Goal: Book appointment/travel/reservation

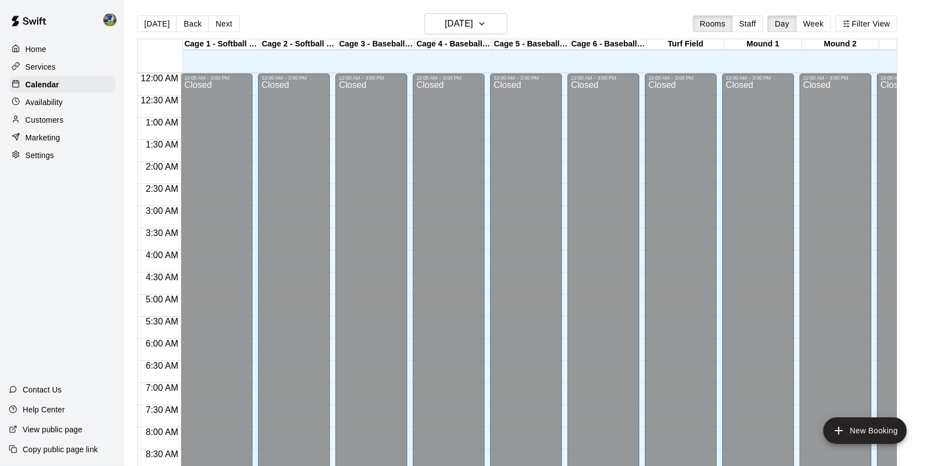
scroll to position [622, 0]
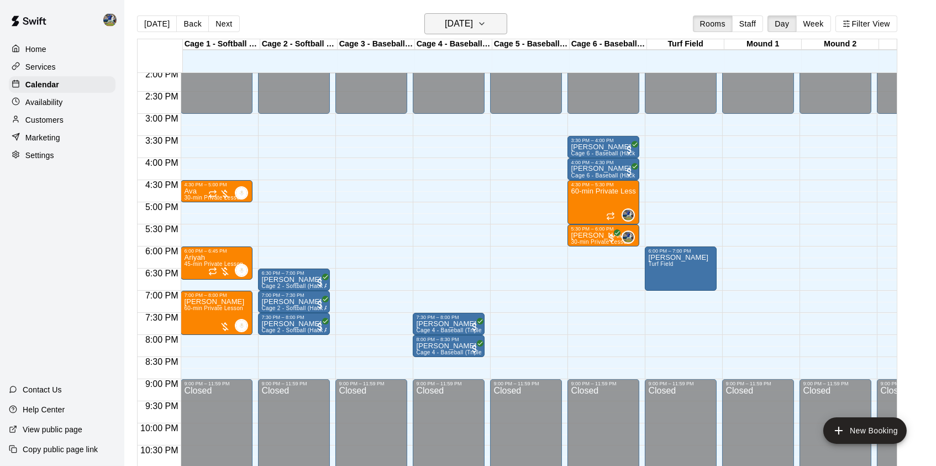
click at [451, 22] on h6 "[DATE]" at bounding box center [459, 23] width 28 height 15
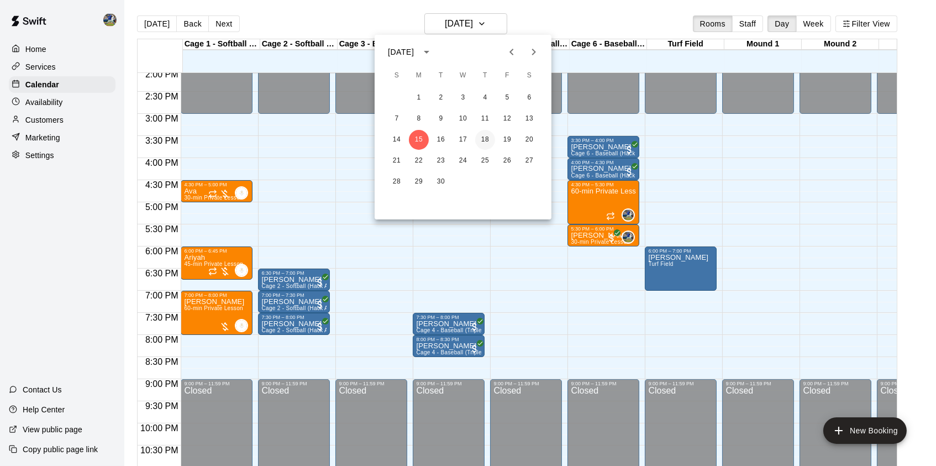
click at [490, 138] on button "18" at bounding box center [485, 140] width 20 height 20
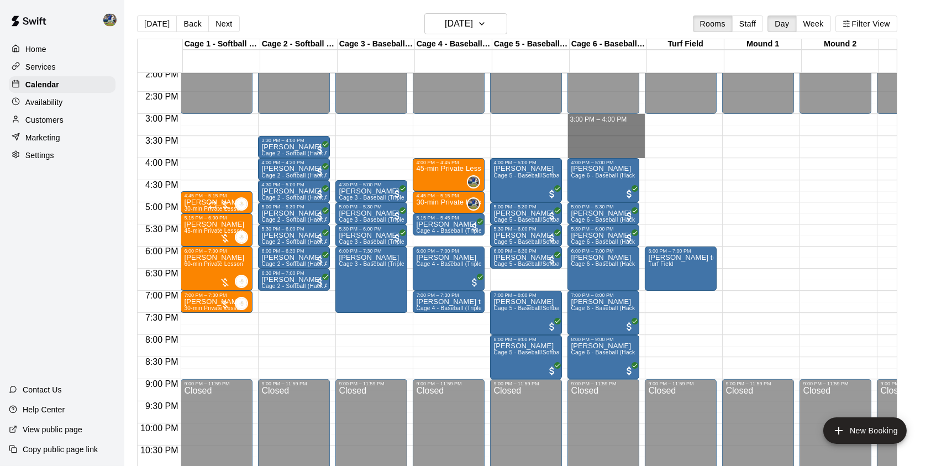
drag, startPoint x: 614, startPoint y: 119, endPoint x: 614, endPoint y: 156, distance: 37.0
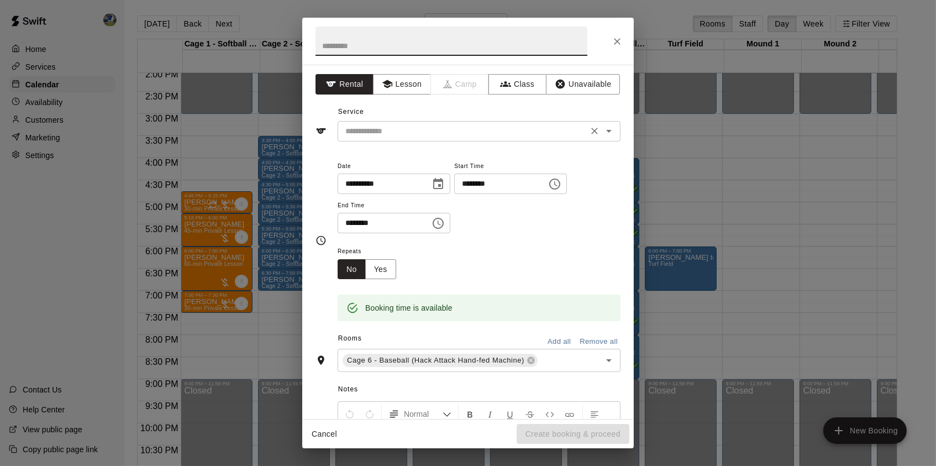
click at [469, 131] on input "text" at bounding box center [463, 131] width 244 height 14
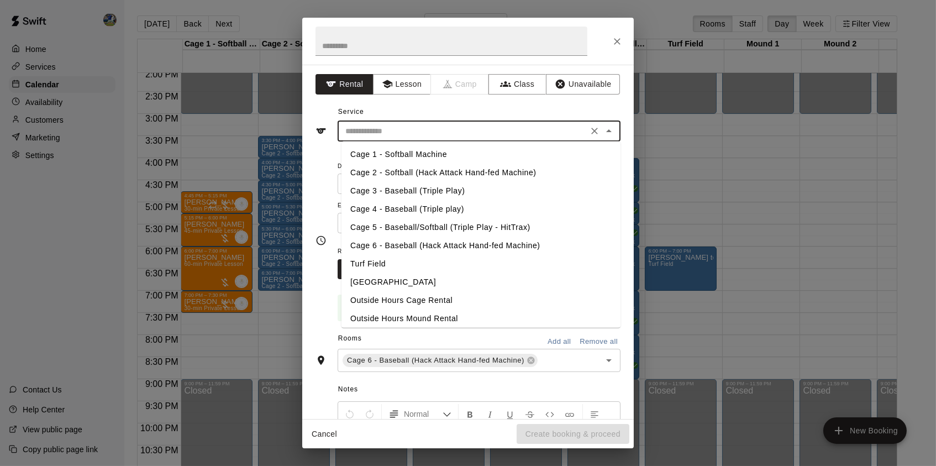
click at [395, 245] on li "Cage 6 - Baseball (Hack Attack Hand-fed Machine)" at bounding box center [480, 246] width 279 height 18
type input "**********"
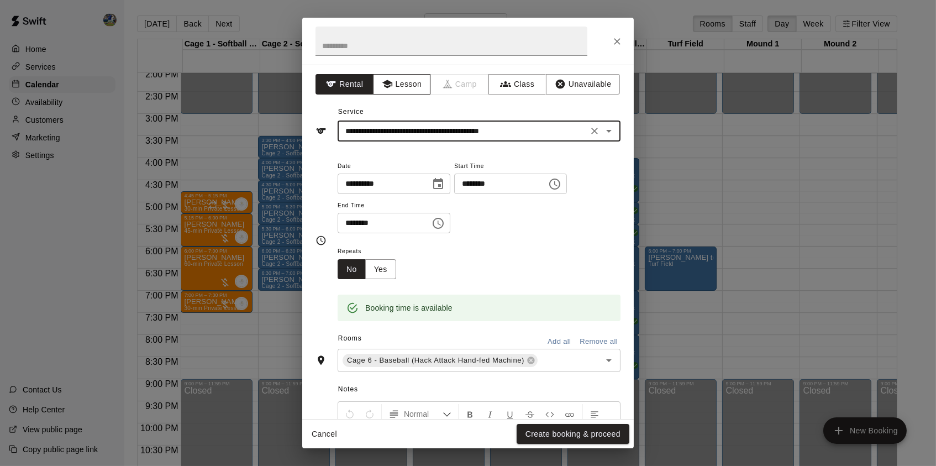
click at [408, 84] on button "Lesson" at bounding box center [402, 84] width 58 height 20
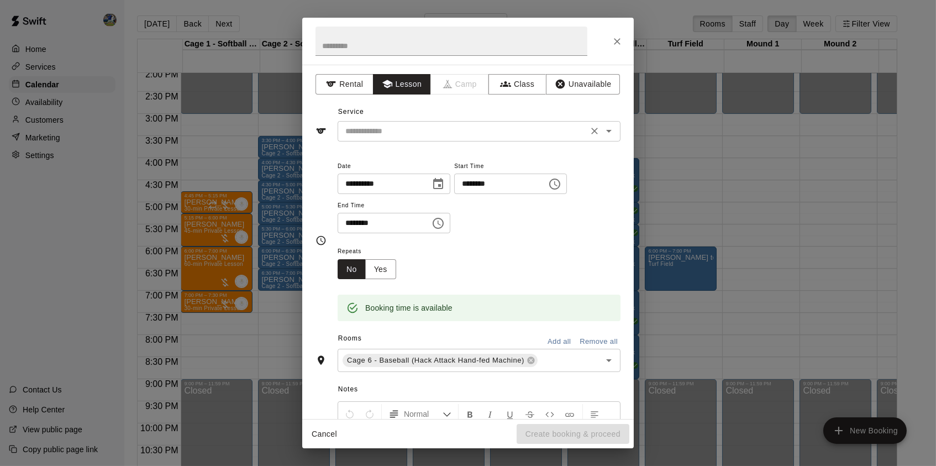
click at [418, 138] on div "​" at bounding box center [478, 131] width 283 height 20
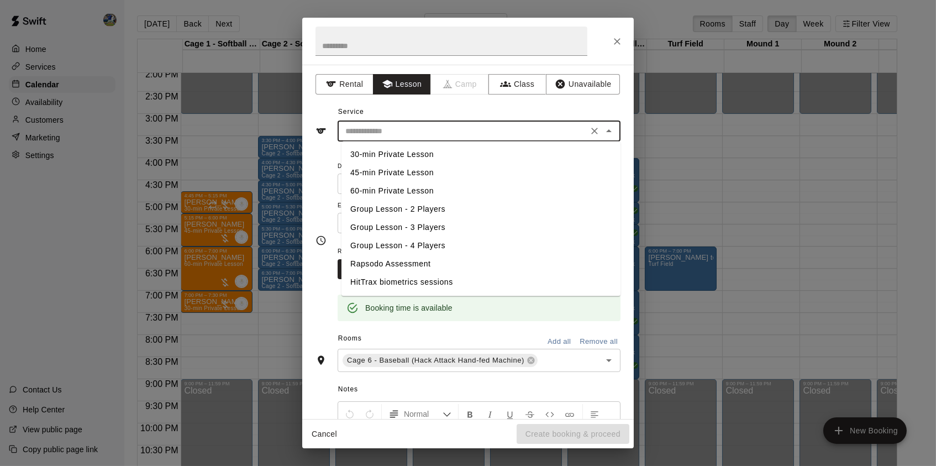
click at [432, 189] on li "60-min Private Lesson" at bounding box center [480, 191] width 279 height 18
type input "**********"
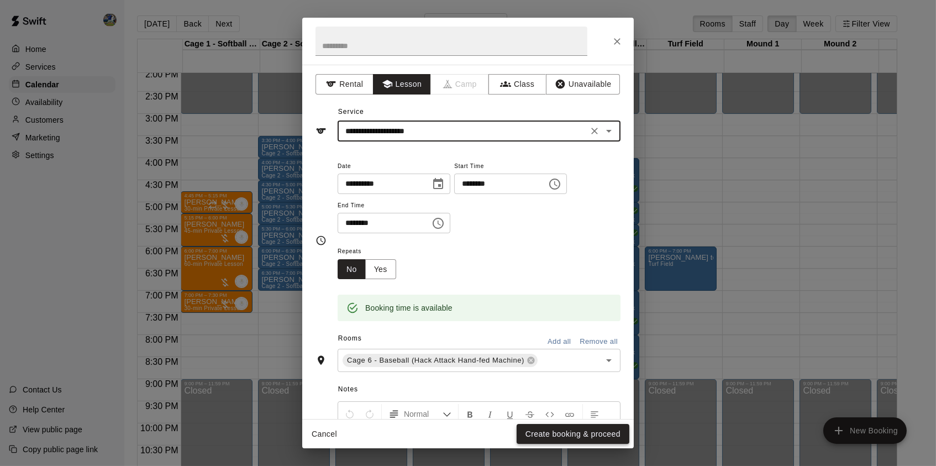
click at [550, 432] on button "Create booking & proceed" at bounding box center [572, 434] width 113 height 20
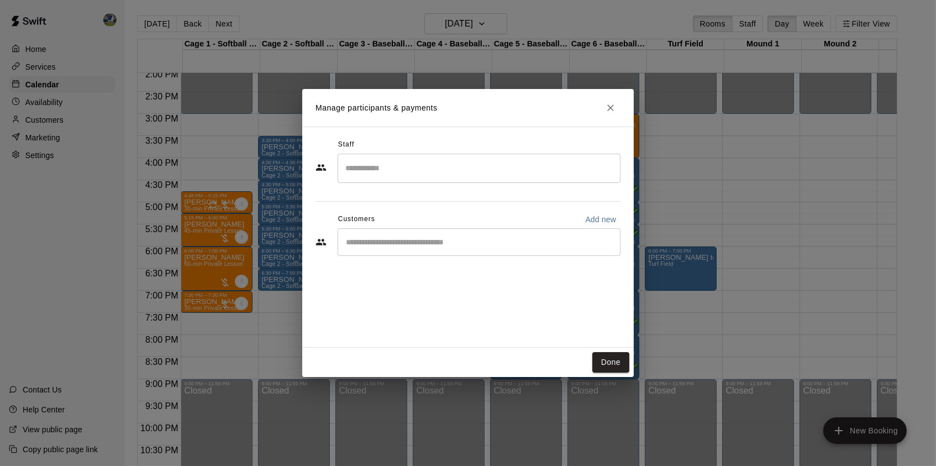
click at [466, 181] on div "​" at bounding box center [478, 168] width 283 height 29
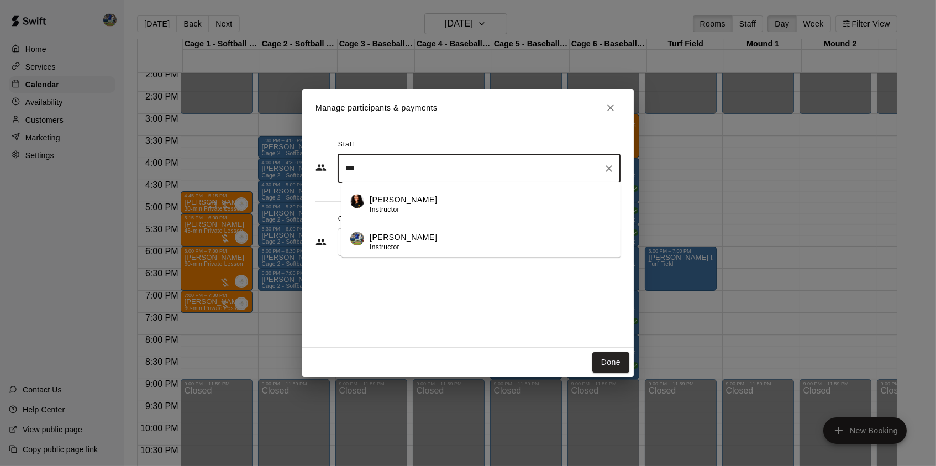
click at [424, 231] on li "[PERSON_NAME] Instructor" at bounding box center [480, 239] width 279 height 38
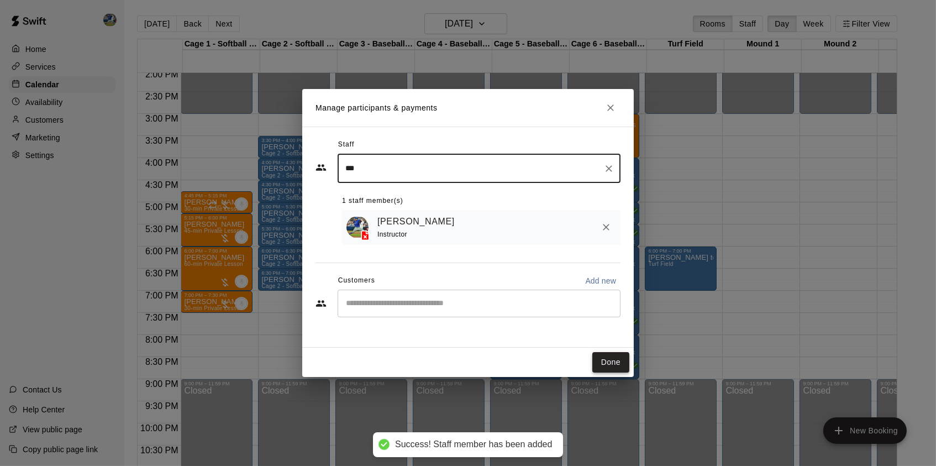
type input "***"
click at [613, 364] on button "Done" at bounding box center [610, 362] width 37 height 20
